Goal: Transaction & Acquisition: Subscribe to service/newsletter

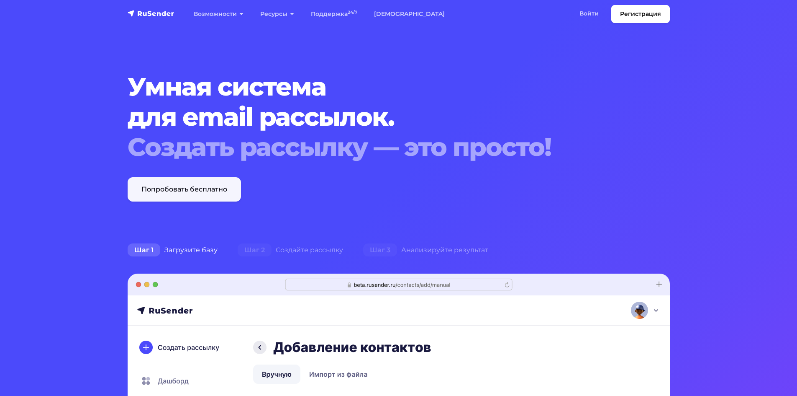
click at [209, 186] on link "Попробовать бесплатно" at bounding box center [184, 189] width 113 height 24
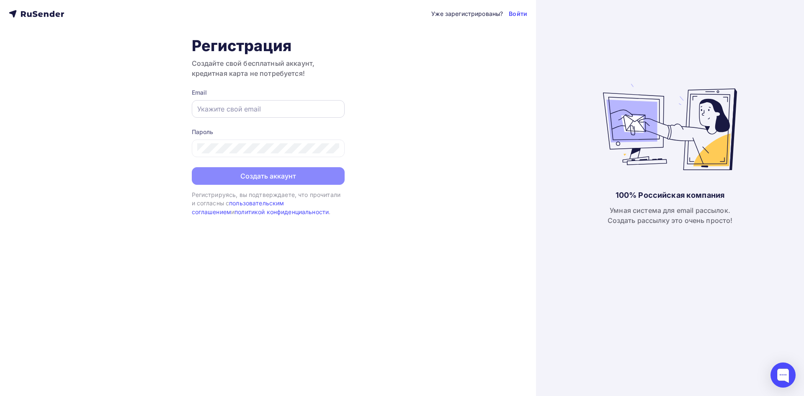
click at [239, 113] on input "text" at bounding box center [268, 109] width 142 height 10
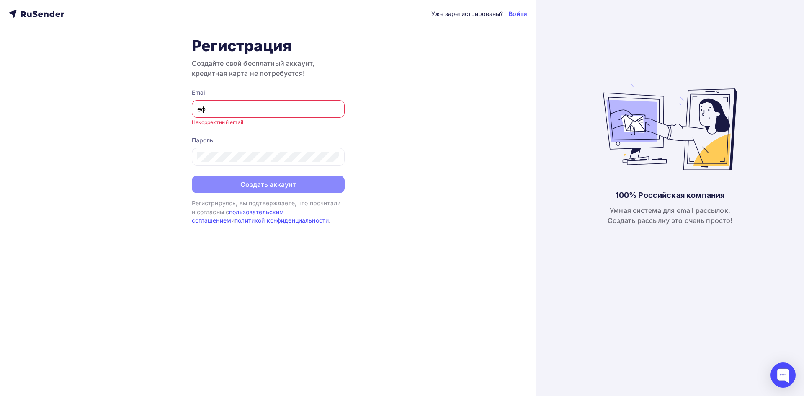
type input "е"
paste input "kamaz@bk.ru"
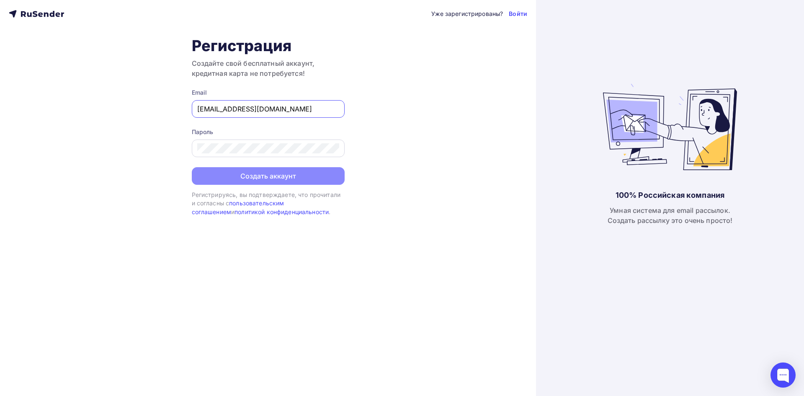
type input "tambov.kamaz@bk.ru"
click at [462, 152] on div "Уже зарегистрированы? Войти Регистрация Создайте свой бесплатный аккаунт, креди…" at bounding box center [268, 198] width 536 height 396
click at [281, 187] on div "Регистрация Создайте свой бесплатный аккаунт, кредитная карта не потребуется! E…" at bounding box center [268, 126] width 153 height 180
click at [257, 156] on div at bounding box center [268, 148] width 153 height 18
click at [373, 147] on div "Уже зарегистрированы? Войти Регистрация Создайте свой бесплатный аккаунт, креди…" at bounding box center [268, 198] width 536 height 396
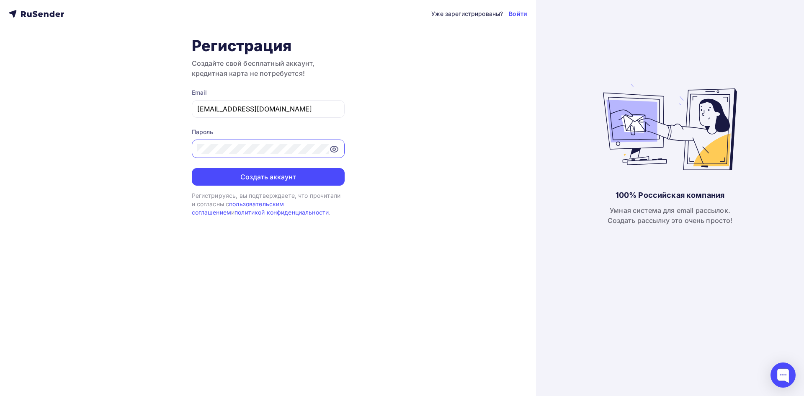
click at [334, 152] on icon at bounding box center [334, 149] width 8 height 6
click at [292, 174] on button "Создать аккаунт" at bounding box center [268, 177] width 153 height 18
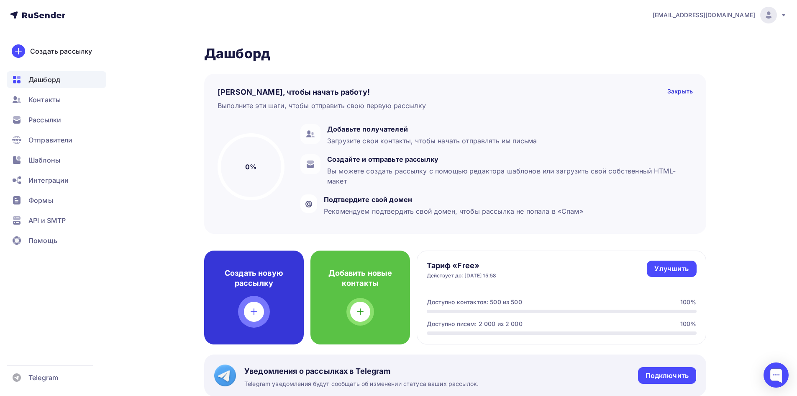
click at [249, 284] on h4 "Создать новую рассылку" at bounding box center [254, 278] width 73 height 20
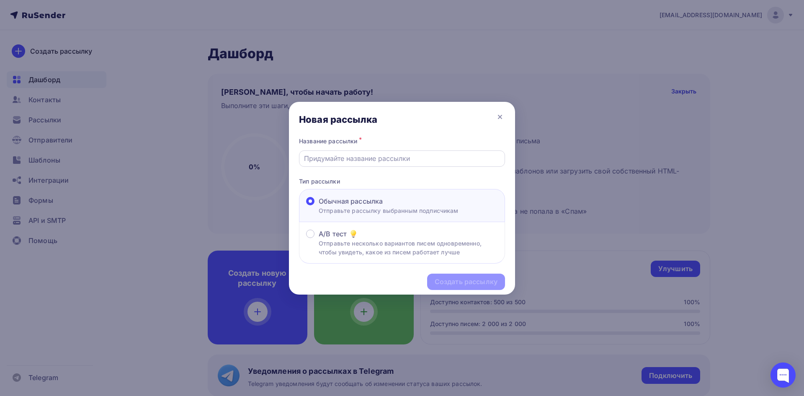
click at [364, 155] on input "text" at bounding box center [402, 158] width 196 height 10
type input "Zasasd"
click at [455, 291] on div "Создать рассылку" at bounding box center [402, 281] width 226 height 36
click at [455, 286] on div "Создать рассылку" at bounding box center [466, 281] width 78 height 16
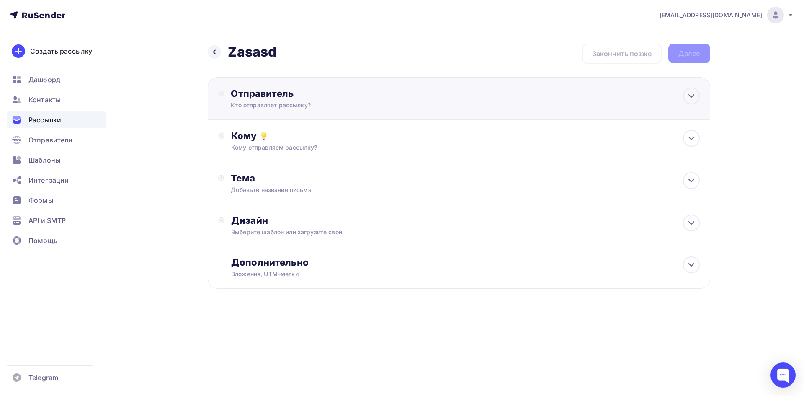
click at [380, 97] on div "Отправитель" at bounding box center [321, 93] width 181 height 12
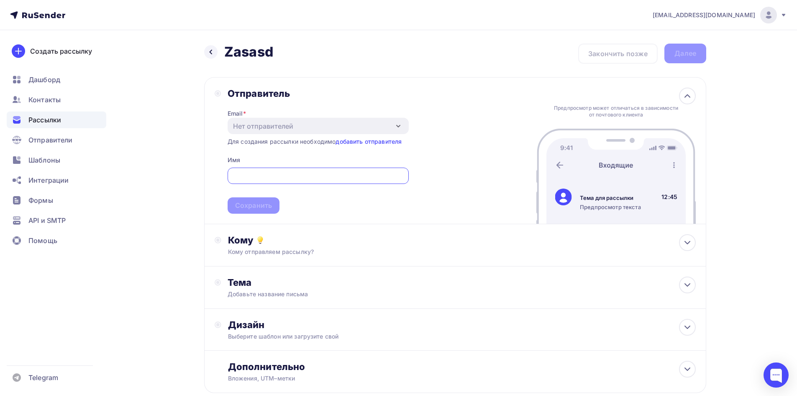
click at [314, 165] on span "Сохранить" at bounding box center [318, 188] width 181 height 49
click at [321, 242] on div "Кому" at bounding box center [462, 240] width 468 height 12
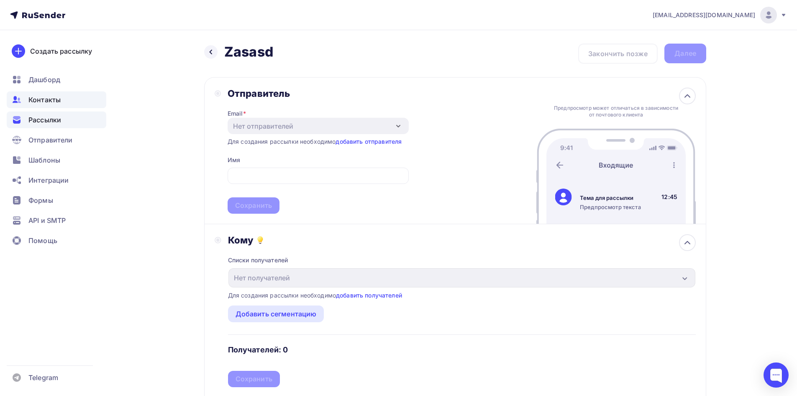
click at [50, 94] on div "Контакты" at bounding box center [57, 99] width 100 height 17
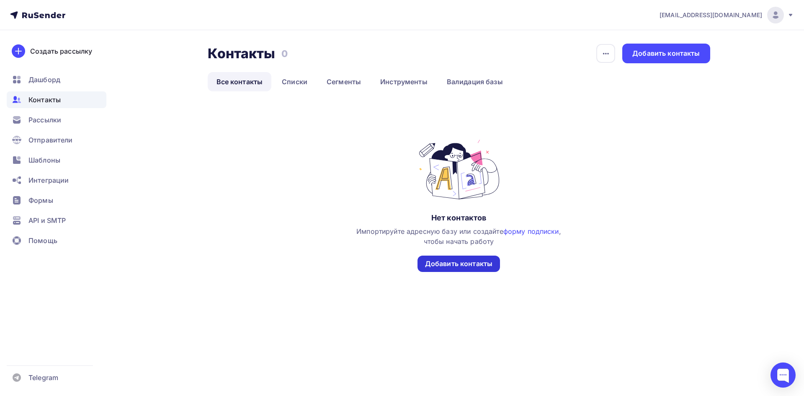
click at [465, 261] on div "Добавить контакты" at bounding box center [458, 264] width 67 height 10
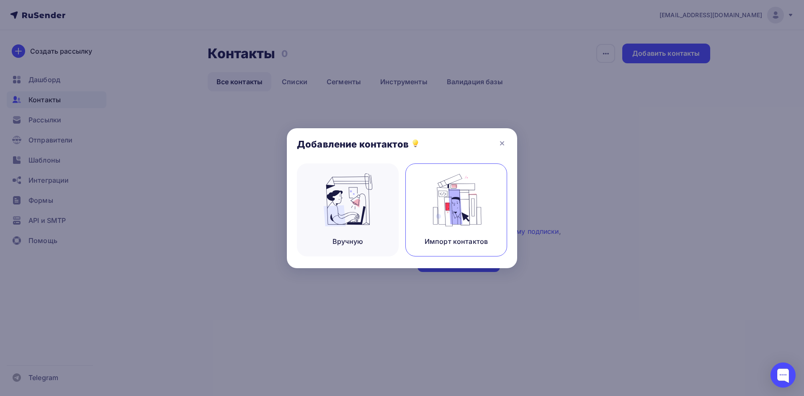
drag, startPoint x: 427, startPoint y: 187, endPoint x: 427, endPoint y: 206, distance: 18.4
click at [427, 187] on div "Импорт контактов" at bounding box center [456, 209] width 102 height 93
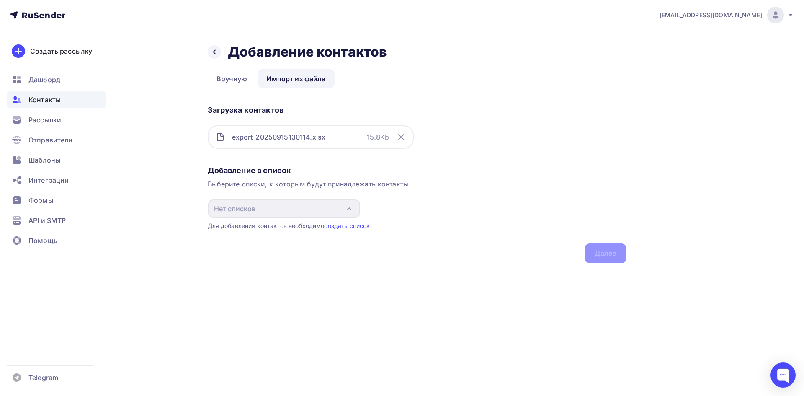
click at [313, 136] on div "export_20250915130114.xlsx" at bounding box center [279, 137] width 94 height 10
click at [557, 186] on div "Выберите списки, к которым будут принадлежать контакты" at bounding box center [417, 184] width 419 height 10
click at [296, 83] on link "Импорт из файла" at bounding box center [295, 78] width 77 height 19
click at [339, 137] on div "export_20250915130114.xlsx 15.8 Kb" at bounding box center [311, 136] width 206 height 23
click at [612, 252] on div "Добавление в список Выберите списки, к которым будут принадлежать контакты Нет …" at bounding box center [417, 212] width 419 height 101
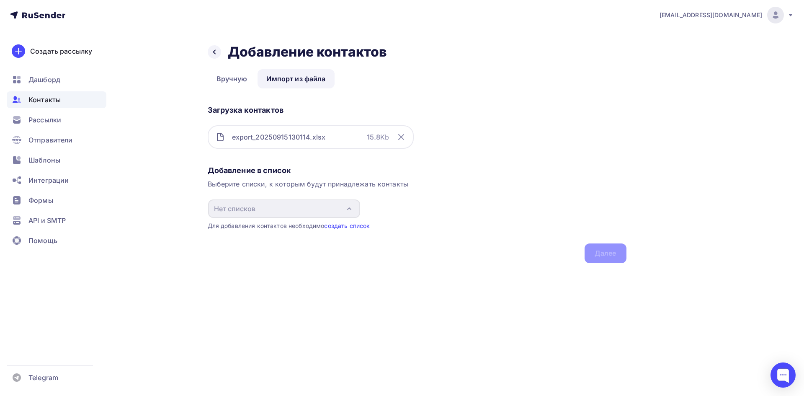
click at [369, 225] on link "создать список" at bounding box center [347, 225] width 46 height 7
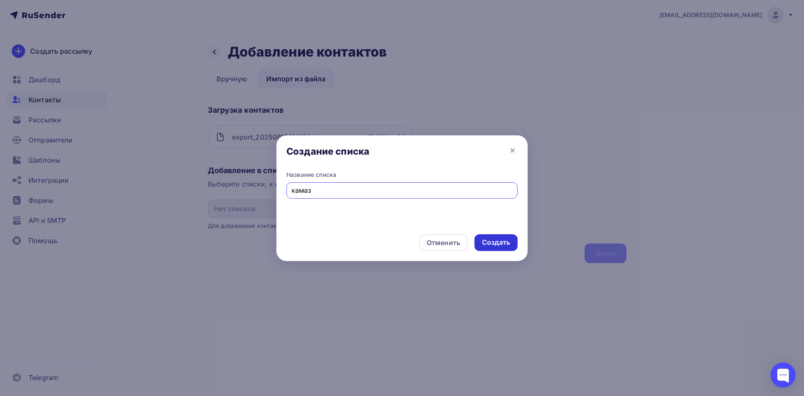
type input "камаз"
click at [496, 242] on div "Создать" at bounding box center [496, 242] width 28 height 10
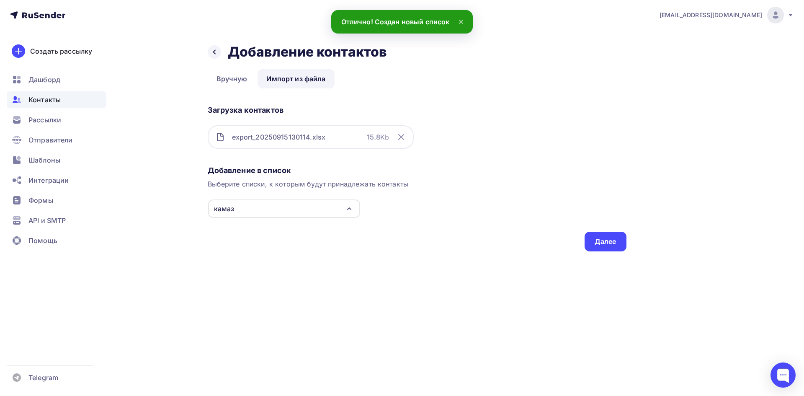
click at [604, 253] on div "Назад Добавление контактов Добавление контактов Вручную Импорт из файла Импорт …" at bounding box center [402, 157] width 686 height 255
click at [598, 248] on div "Далее" at bounding box center [605, 241] width 42 height 20
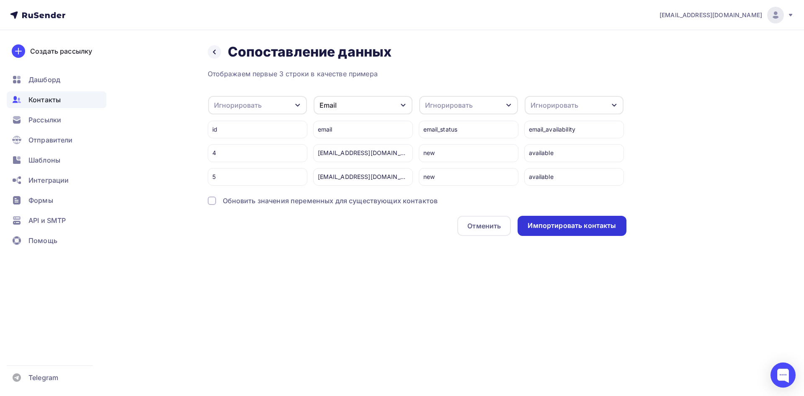
click at [600, 230] on div "Импортировать контакты" at bounding box center [571, 226] width 88 height 10
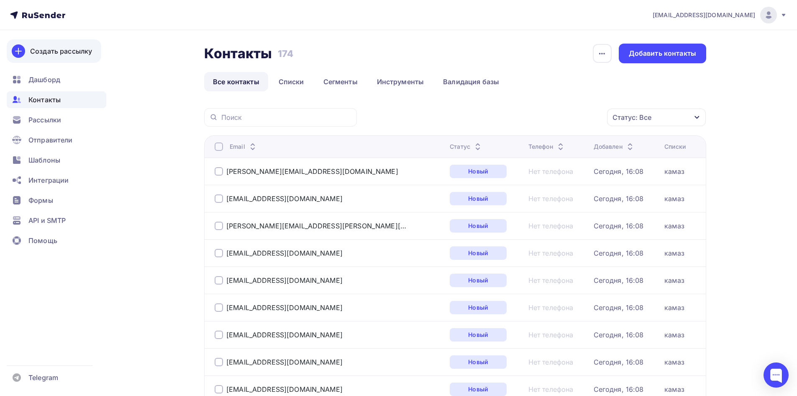
click at [54, 56] on div "Создать рассылку" at bounding box center [61, 51] width 62 height 10
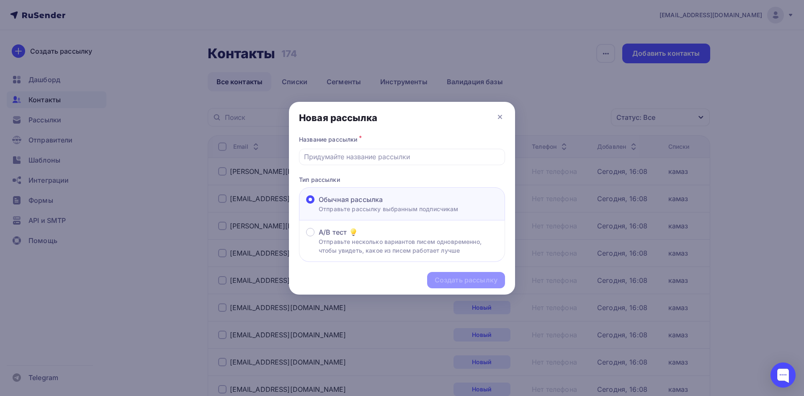
click at [436, 282] on div "Создать рассылку" at bounding box center [402, 280] width 226 height 36
click at [377, 158] on input "text" at bounding box center [402, 157] width 196 height 10
type input "ывфы"
click at [493, 282] on div "Создать рассылку" at bounding box center [466, 280] width 63 height 10
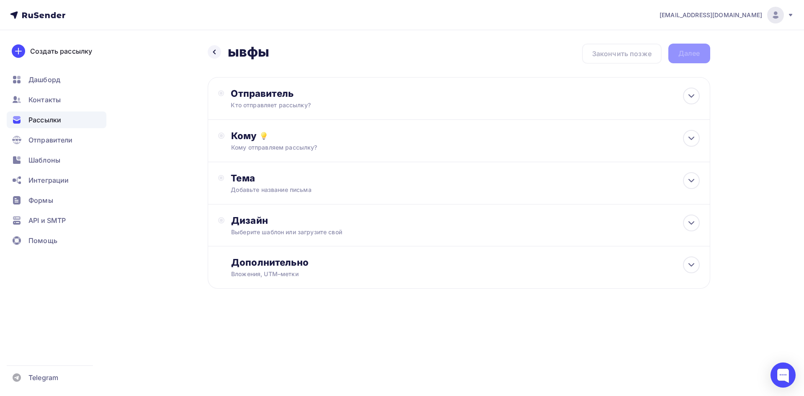
click at [612, 51] on div "Назад ывфы ывфы Закончить позже Далее" at bounding box center [459, 54] width 502 height 20
click at [350, 220] on div "Дизайн" at bounding box center [465, 220] width 468 height 12
click at [299, 257] on div "Выбрать шаблон" at bounding box center [267, 254] width 73 height 16
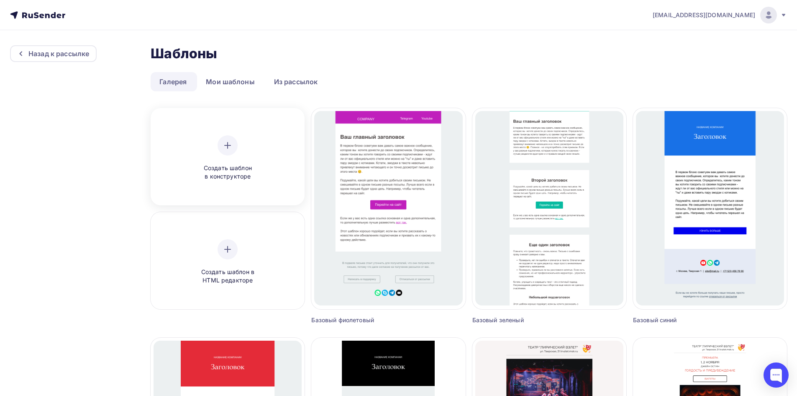
click at [236, 144] on div at bounding box center [228, 145] width 20 height 20
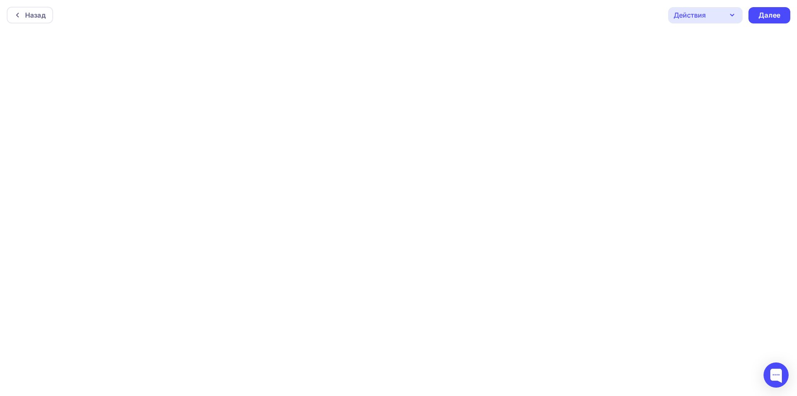
scroll to position [2, 0]
click at [699, 21] on div "Действия" at bounding box center [706, 13] width 75 height 16
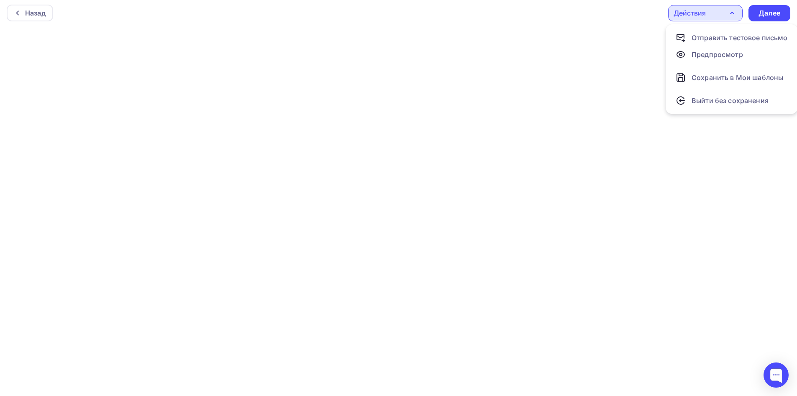
click at [601, 21] on div "Назад Действия Отправить тестовое письмо Предпросмотр Сохранить в Мои шаблоны В…" at bounding box center [398, 13] width 797 height 30
click at [137, 24] on div "Назад Действия Отправить тестовое письмо Предпросмотр Сохранить в Мои шаблоны В…" at bounding box center [398, 13] width 797 height 30
click at [551, 10] on div "Назад Действия Отправить тестовое письмо Предпросмотр Сохранить в Мои шаблоны В…" at bounding box center [398, 13] width 797 height 30
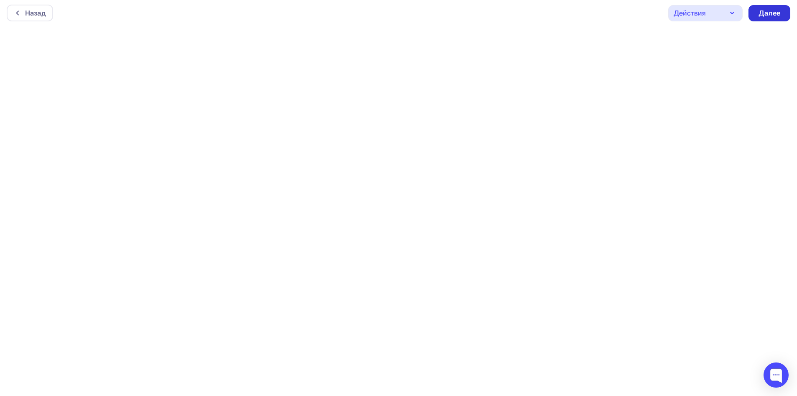
click at [756, 12] on div "Далее" at bounding box center [770, 13] width 42 height 16
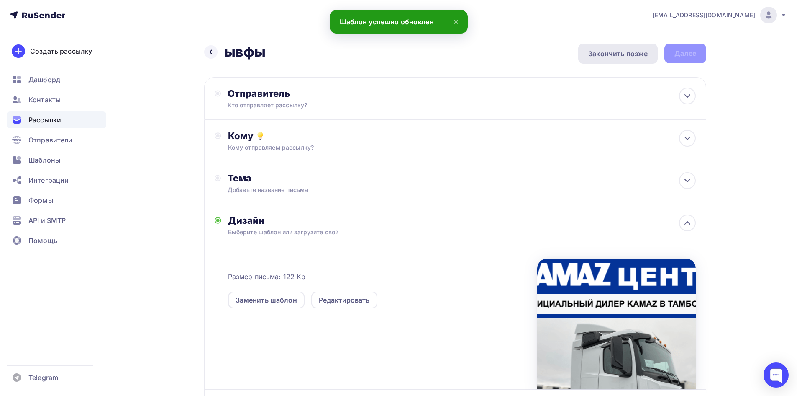
click at [609, 57] on div "Закончить позже" at bounding box center [618, 54] width 59 height 10
